Goal: Information Seeking & Learning: Find specific fact

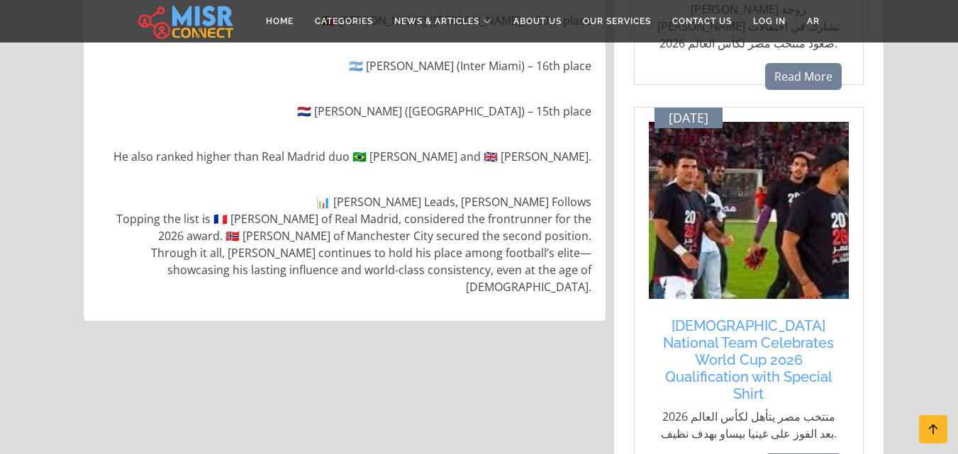
scroll to position [1056, 0]
drag, startPoint x: 0, startPoint y: 0, endPoint x: 381, endPoint y: 166, distance: 415.3
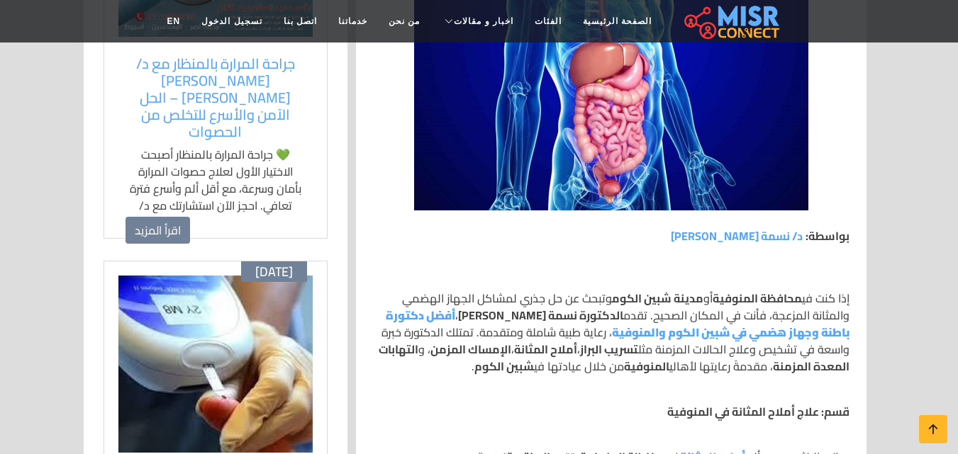
scroll to position [533, 0]
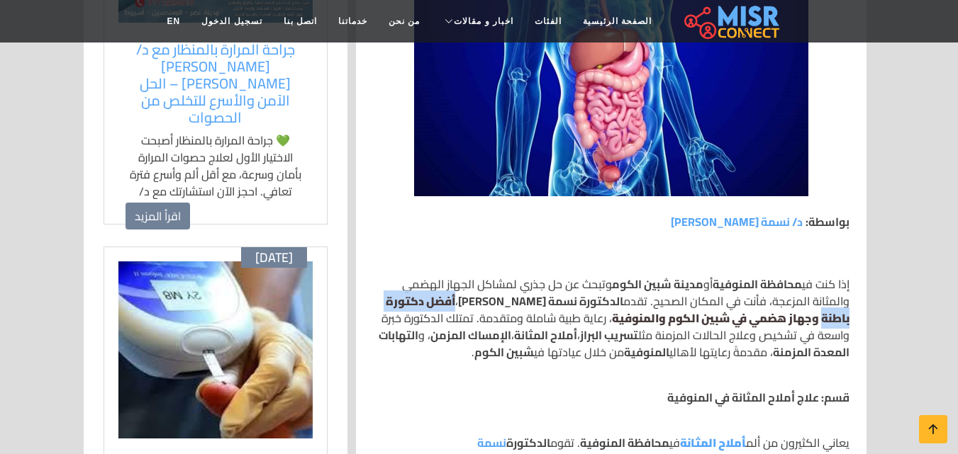
drag, startPoint x: 485, startPoint y: 299, endPoint x: 384, endPoint y: 301, distance: 100.7
click at [384, 301] on p "إذا كنت في [GEOGRAPHIC_DATA] أو مدينة شبين الكوم وتبحث عن حل جذري لمشاكل الجهاز…" at bounding box center [611, 318] width 476 height 85
copy strong "أفضل دكتورة باطنة"
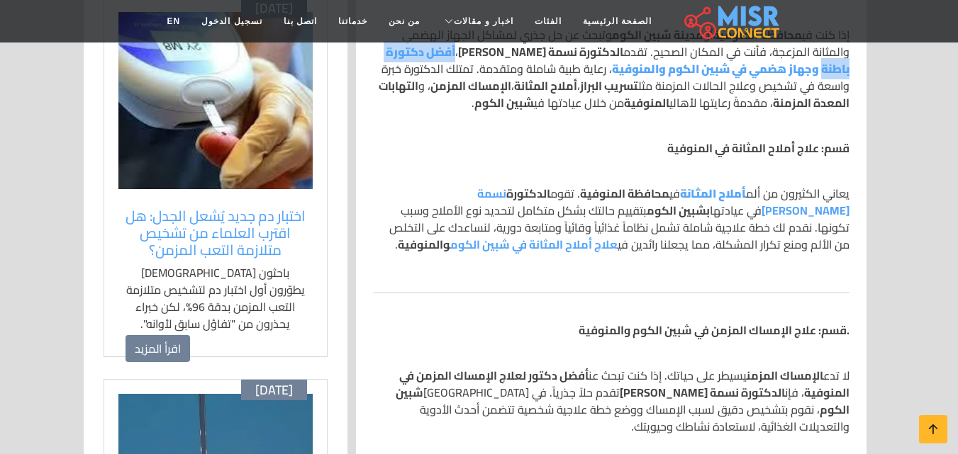
scroll to position [782, 0]
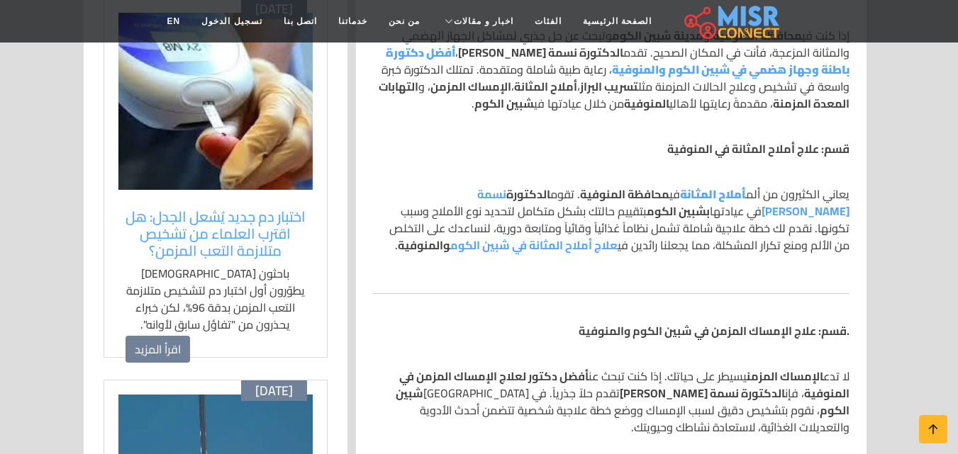
click at [705, 248] on p "يعاني الكثيرون من ألم أملاح المثانة في [GEOGRAPHIC_DATA] . تقوم الدكتورة نسمة […" at bounding box center [611, 220] width 476 height 68
drag, startPoint x: 535, startPoint y: 248, endPoint x: 704, endPoint y: 242, distance: 168.8
click at [618, 242] on strong "علاج أملاح المثانة في شبين الكوم والمنوفية" at bounding box center [508, 245] width 220 height 21
copy link "علاج أملاح المثانة في شبين الكوم"
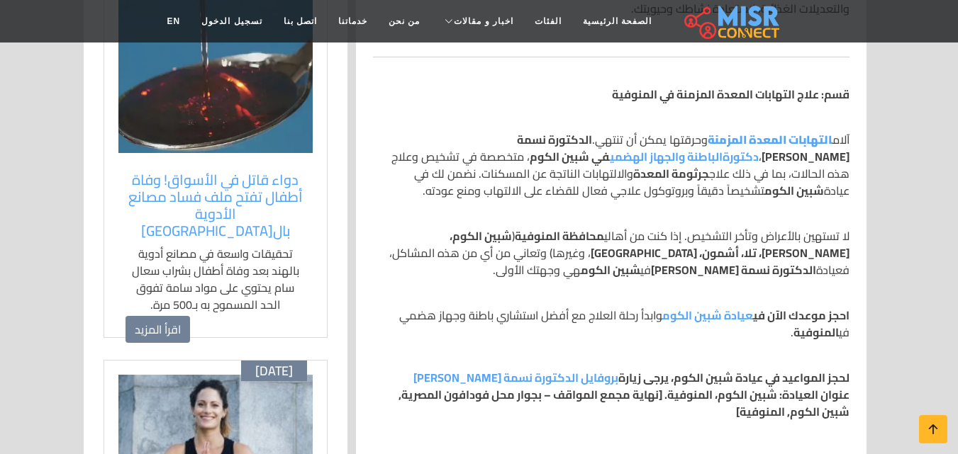
scroll to position [1207, 0]
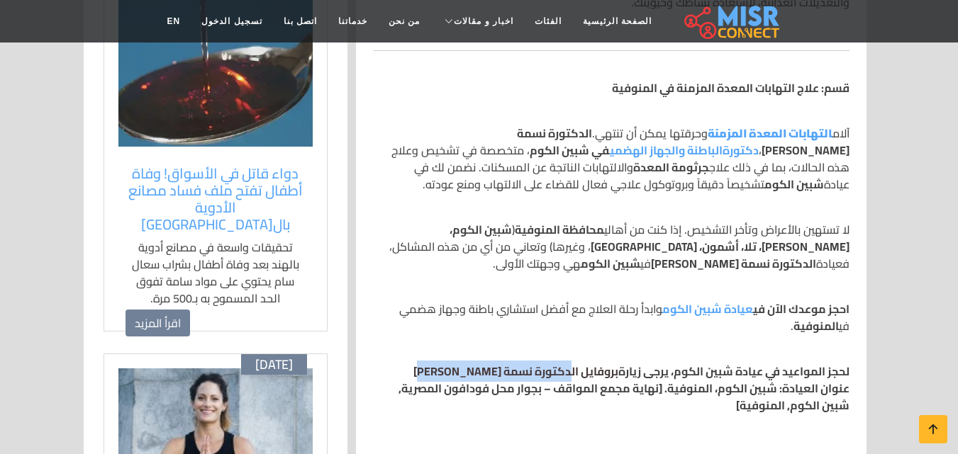
drag, startPoint x: 440, startPoint y: 372, endPoint x: 565, endPoint y: 372, distance: 125.5
click at [565, 372] on p "لحجز المواعيد في عيادة شبين الكوم، يرجى زيارة بروفايل الدكتورة نسمة [PERSON_NAM…" at bounding box center [611, 388] width 476 height 51
copy link "دكتورة نسمة [PERSON_NAME]"
